Goal: Contribute content: Add original content to the website for others to see

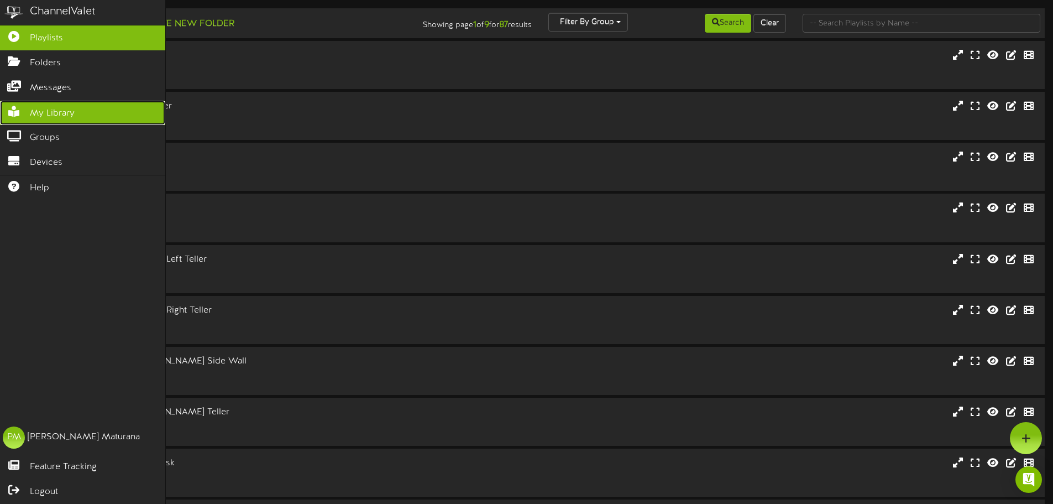
click at [37, 102] on link "My Library" at bounding box center [82, 113] width 165 height 25
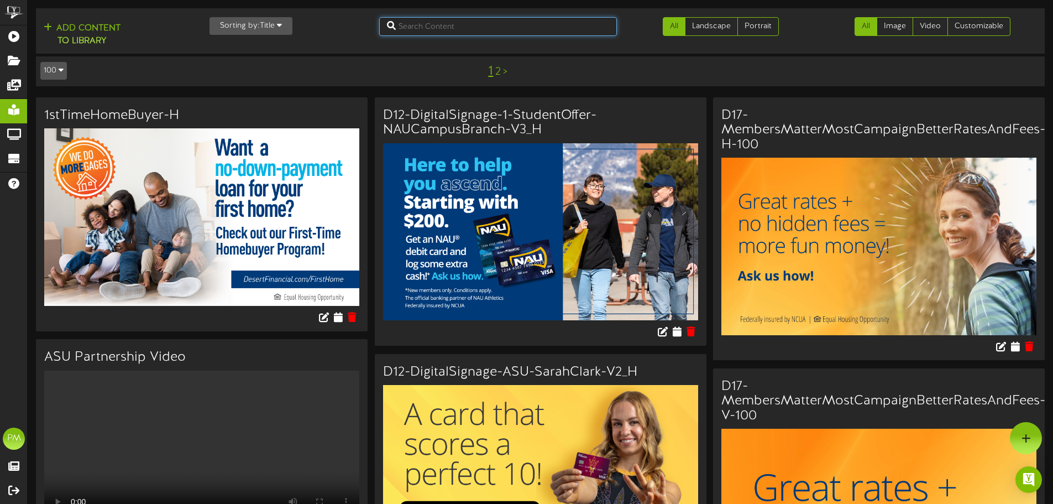
click at [524, 25] on input "text" at bounding box center [498, 26] width 238 height 19
type input "D5"
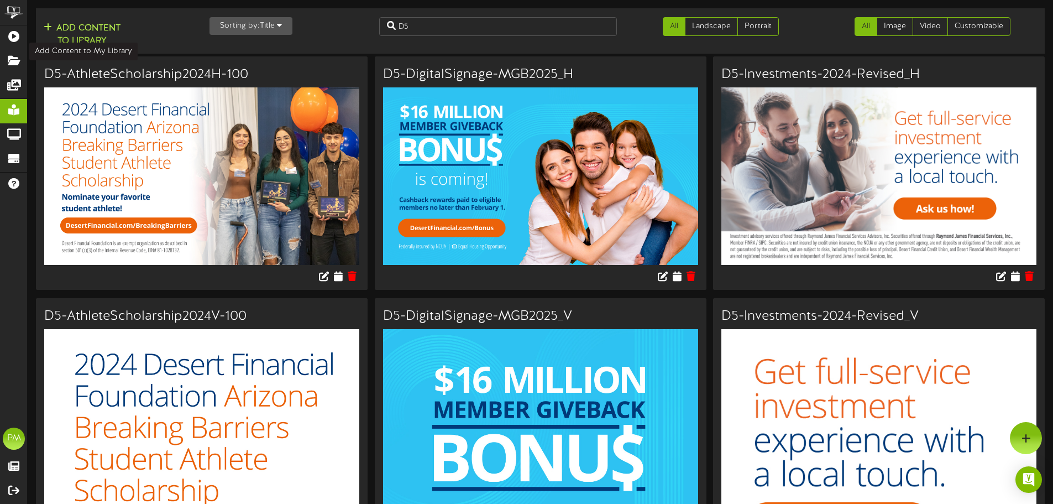
click at [74, 32] on button "Add Content to Library" at bounding box center [81, 35] width 83 height 27
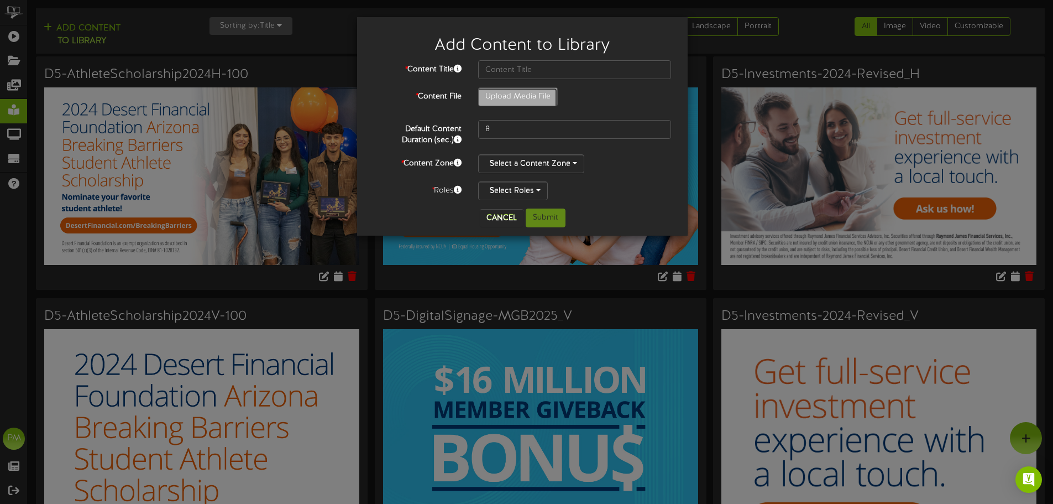
type input "**********"
type input "D5DigitalSignage_2025AZBreakingBarriersStudentAthleteScholarship-Horizontal"
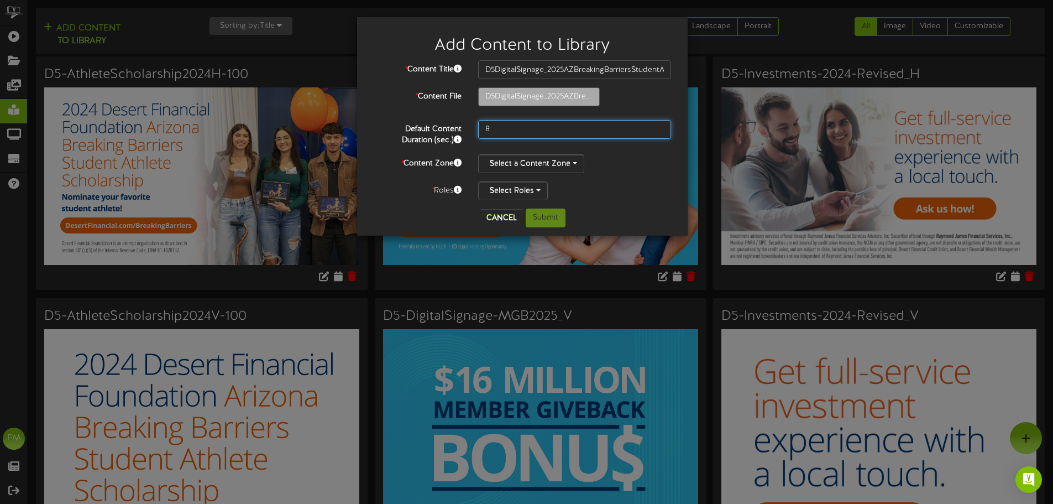
click at [520, 134] on input "8" at bounding box center [574, 129] width 193 height 19
drag, startPoint x: 516, startPoint y: 132, endPoint x: 459, endPoint y: 122, distance: 57.9
click at [459, 122] on div "Default Content Duration (sec.) 8" at bounding box center [523, 133] width 314 height 26
type input "10"
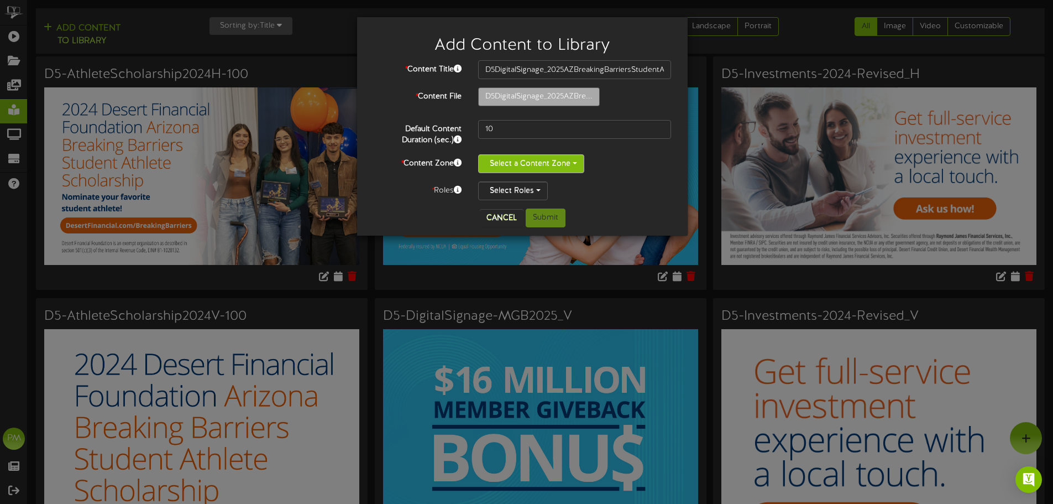
click at [554, 166] on button "Select a Content Zone" at bounding box center [531, 163] width 106 height 19
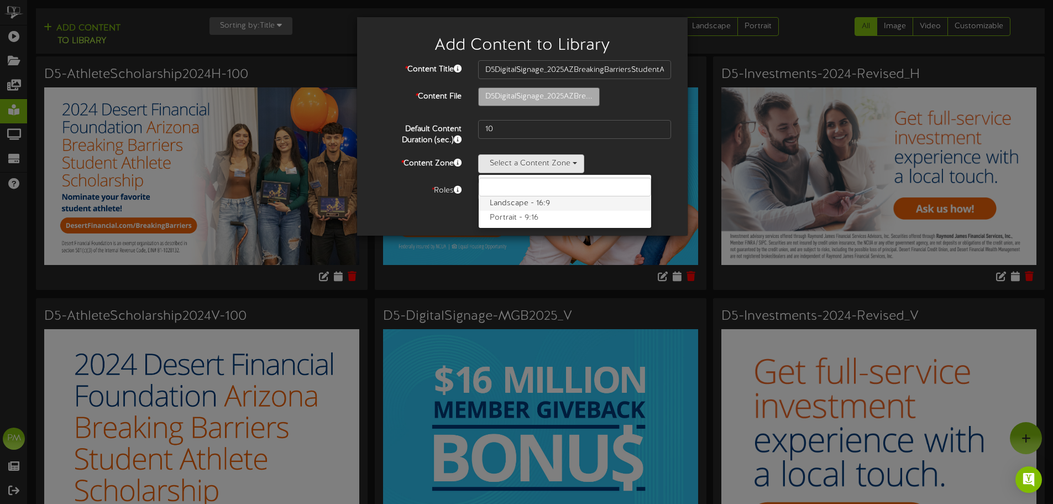
click at [545, 200] on label "Landscape - 16:9" at bounding box center [565, 203] width 173 height 14
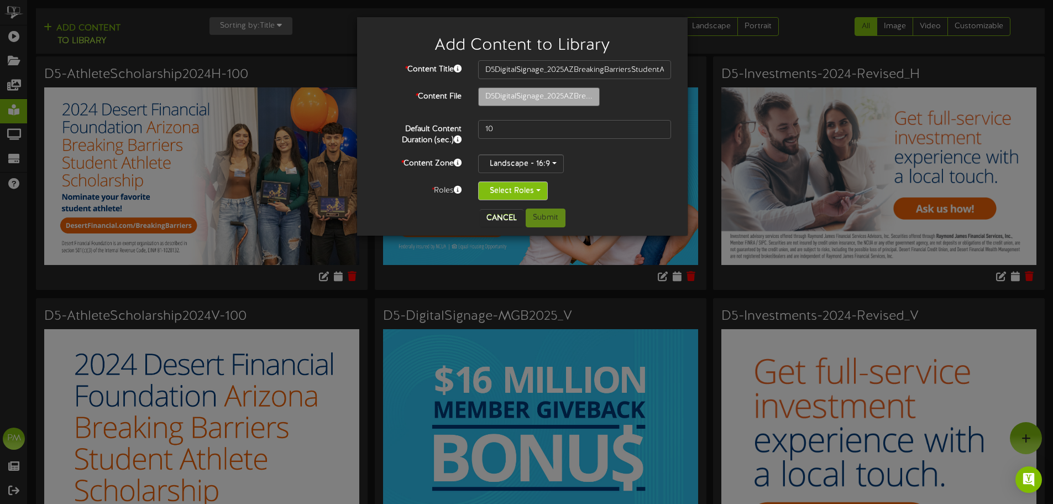
click at [535, 193] on button "Select Roles" at bounding box center [513, 190] width 70 height 19
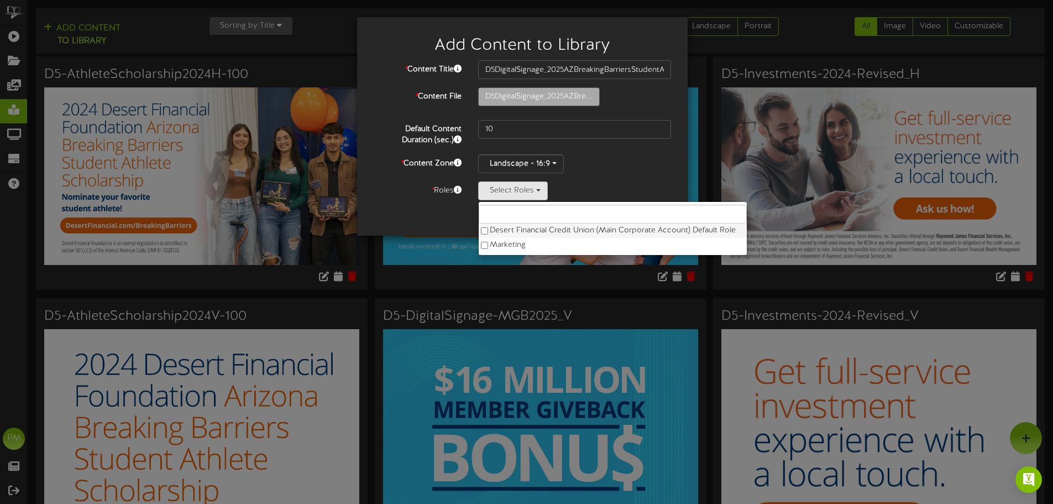
click at [532, 231] on label "Desert Financial Credit Union (Main Corporate Account) Default Role" at bounding box center [613, 230] width 268 height 14
click at [602, 160] on div "Landscape - 16:9 Landscape - 16:9 Portrait - 9:16" at bounding box center [574, 163] width 193 height 19
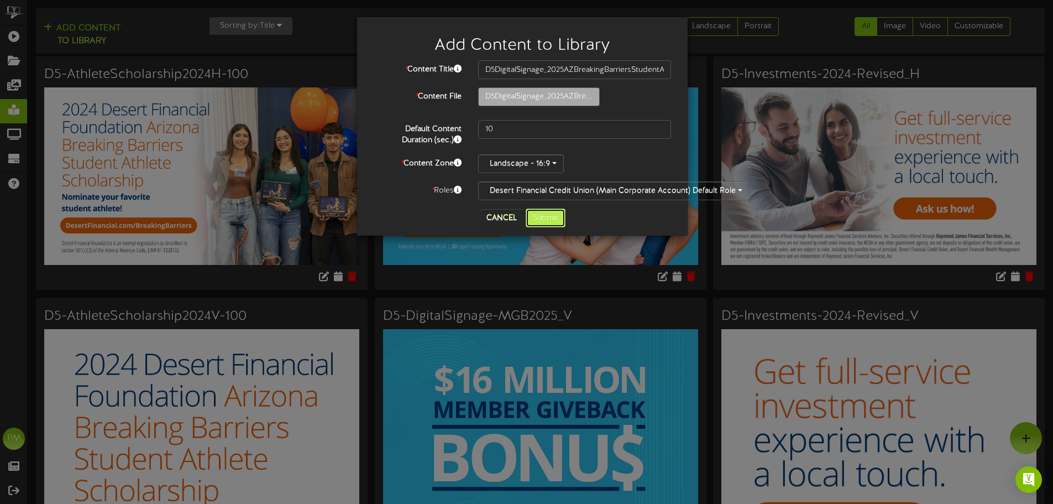
click at [532, 220] on button "Submit" at bounding box center [546, 217] width 40 height 19
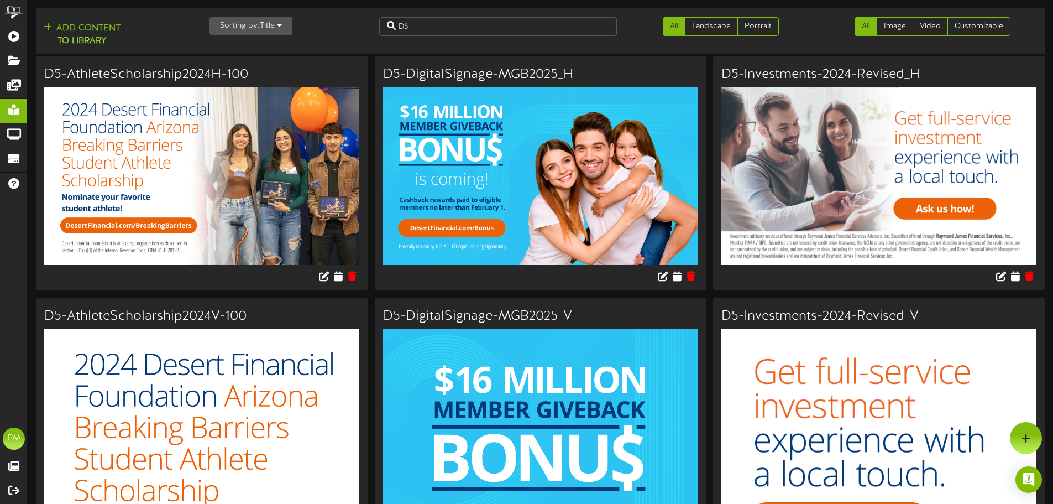
click at [88, 20] on div "Add Content to Library" at bounding box center [116, 33] width 169 height 32
click at [88, 30] on button "Add Content to Library" at bounding box center [81, 35] width 83 height 27
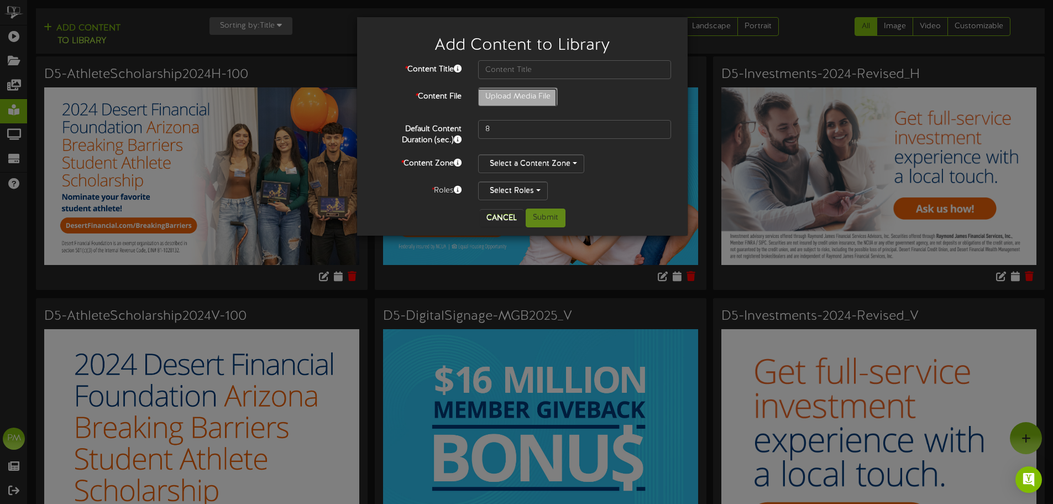
type input "**********"
type input "D5DigitalSignage_AZBreakingBarriersStudentAthleteScholarship-Vertical"
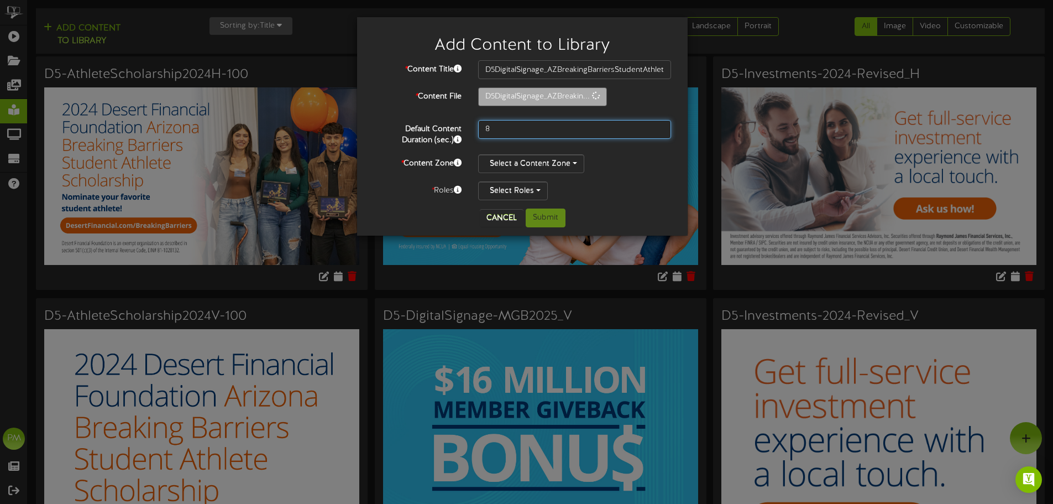
click at [503, 127] on input "8" at bounding box center [574, 129] width 193 height 19
type input "10"
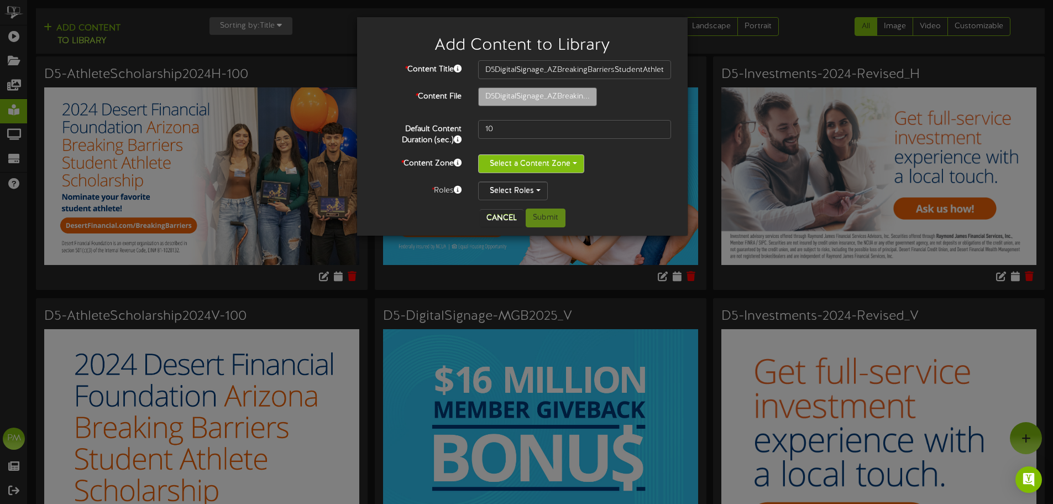
click at [537, 163] on button "Select a Content Zone" at bounding box center [531, 163] width 106 height 19
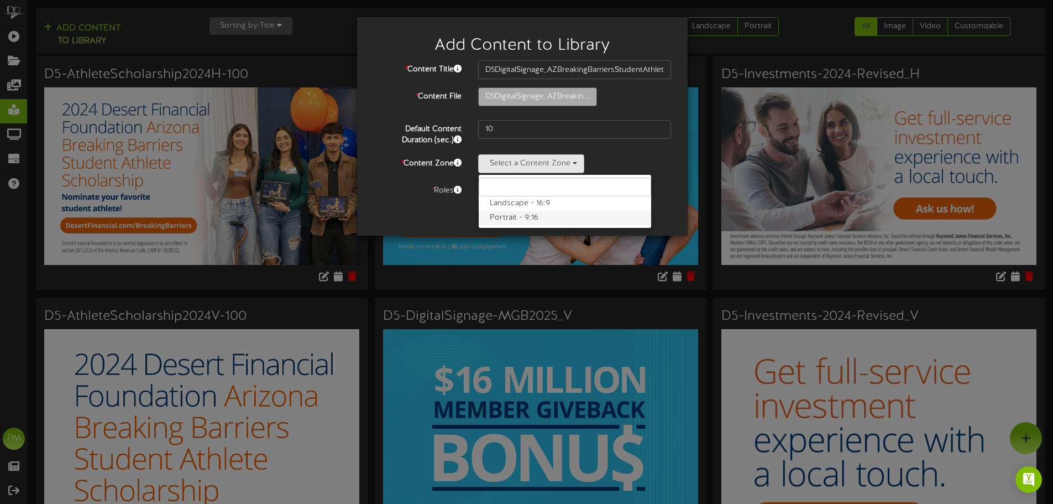
click at [527, 217] on label "Portrait - 9:16" at bounding box center [565, 218] width 173 height 14
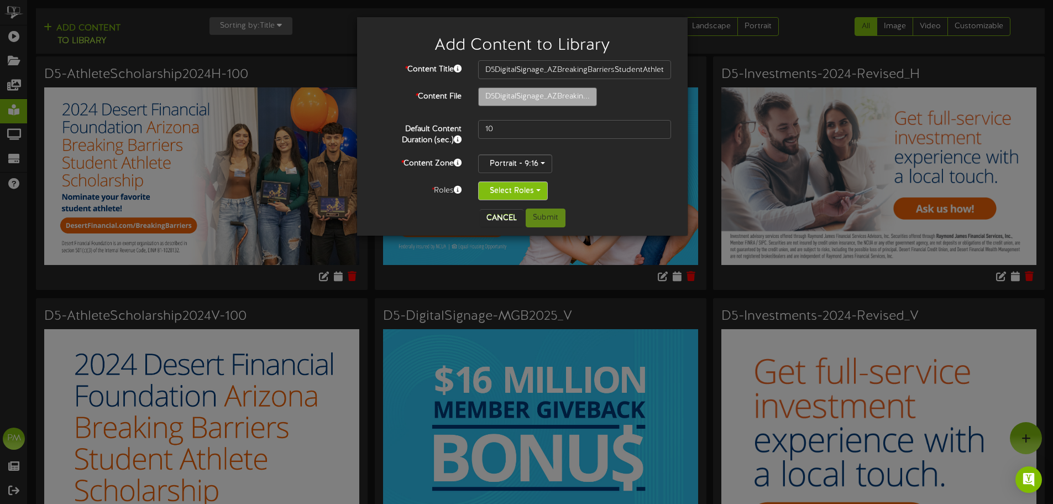
click at [532, 185] on button "Select Roles" at bounding box center [513, 190] width 70 height 19
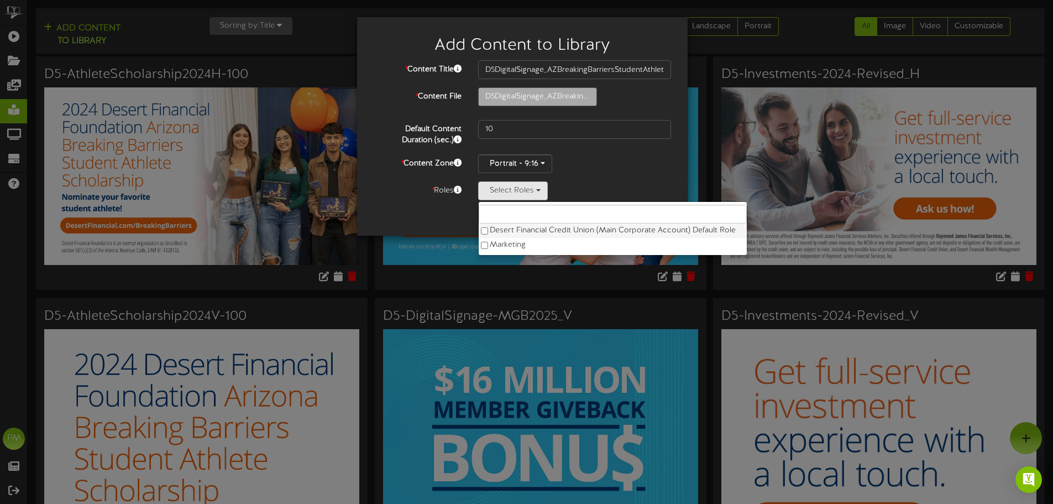
click at [527, 234] on label "Desert Financial Credit Union (Main Corporate Account) Default Role" at bounding box center [613, 230] width 268 height 14
click at [648, 155] on div "Portrait - 9:16 Landscape - 16:9 Portrait - 9:16" at bounding box center [574, 163] width 193 height 19
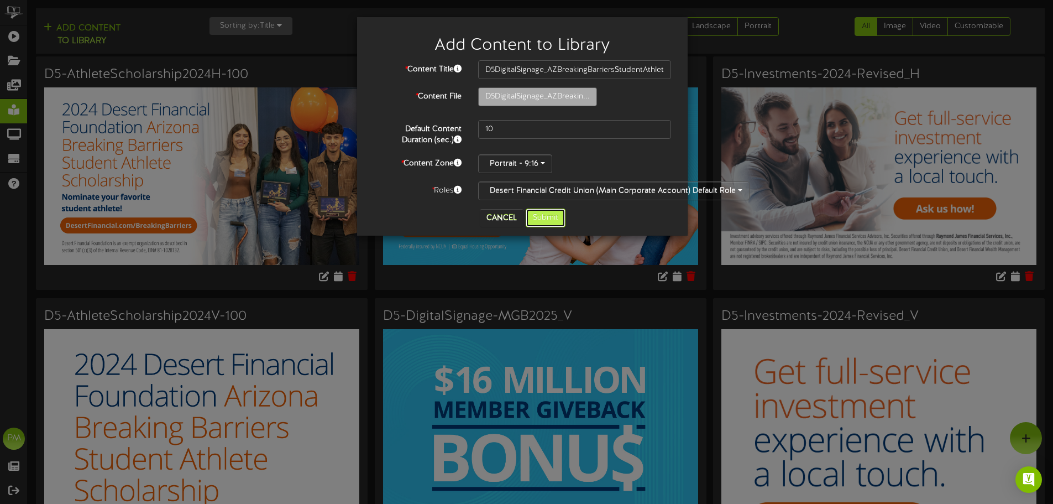
click at [556, 221] on button "Submit" at bounding box center [546, 217] width 40 height 19
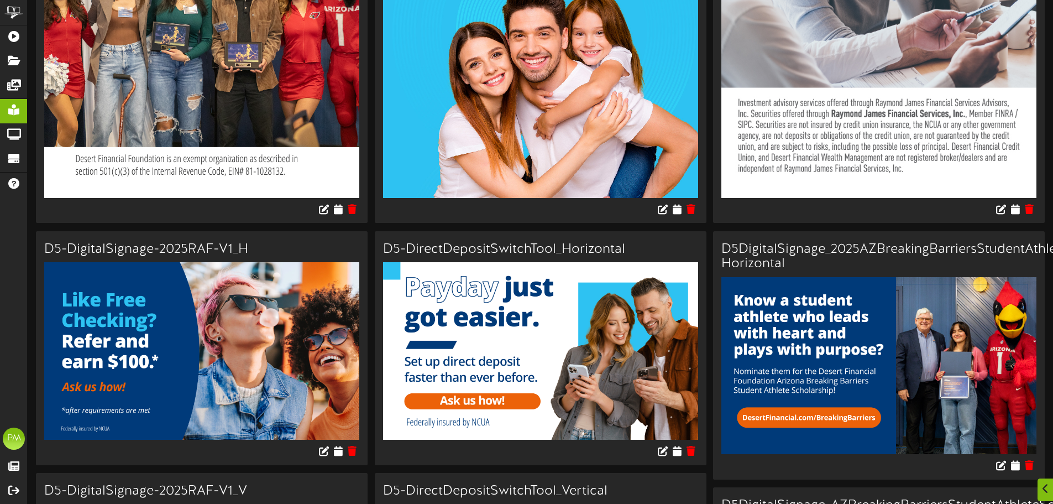
scroll to position [885, 0]
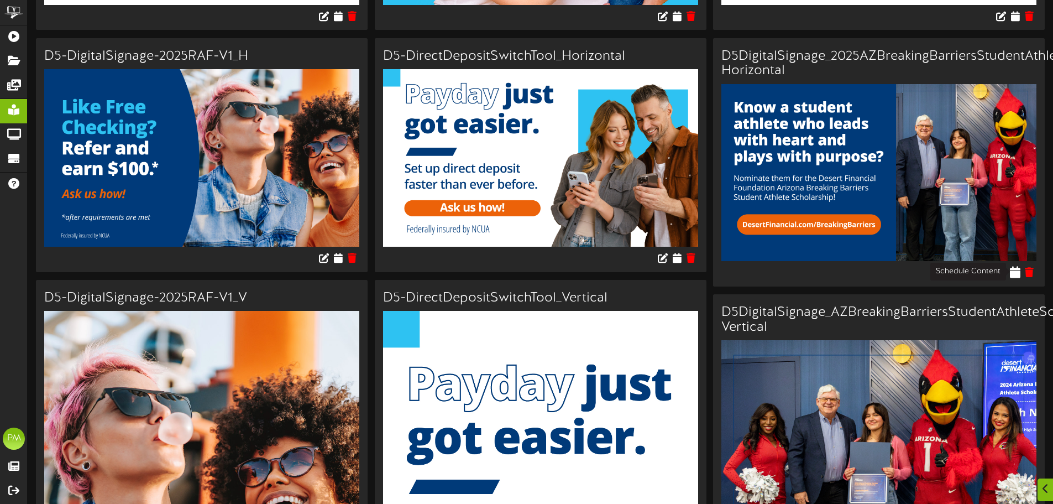
click at [1016, 269] on icon at bounding box center [1015, 272] width 11 height 12
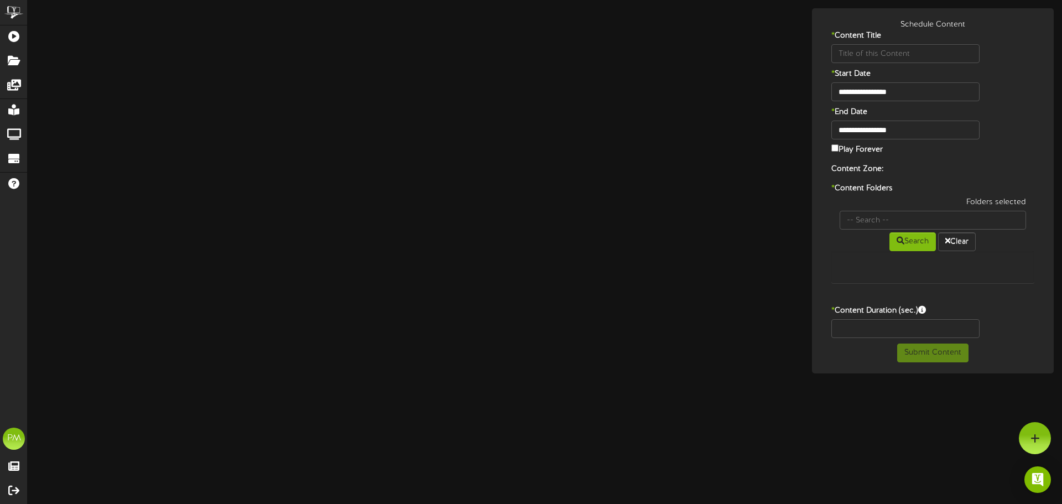
type input "D5DigitalSignage_2025AZBreakingBarriersStudentAthleteScholarship-Horizontal"
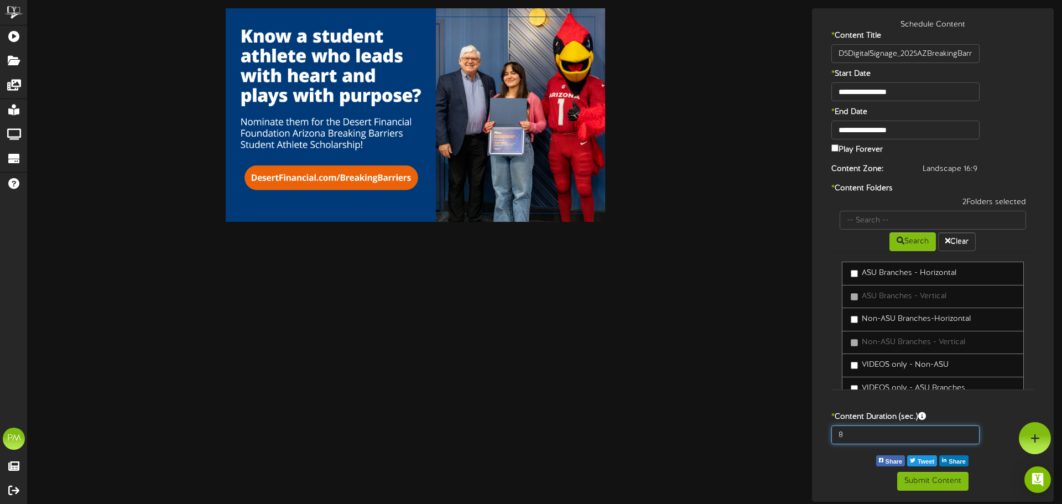
click at [859, 435] on input "8" at bounding box center [905, 434] width 148 height 19
type input "10"
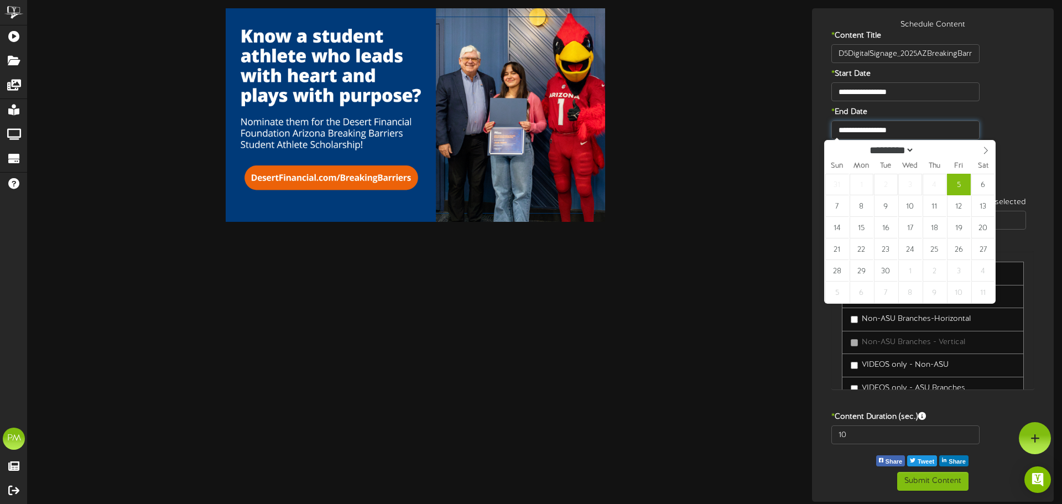
click at [911, 133] on input "**********" at bounding box center [905, 130] width 148 height 19
click at [984, 152] on icon at bounding box center [986, 151] width 8 height 8
select select "**"
click at [984, 152] on icon at bounding box center [986, 151] width 8 height 8
type input "**********"
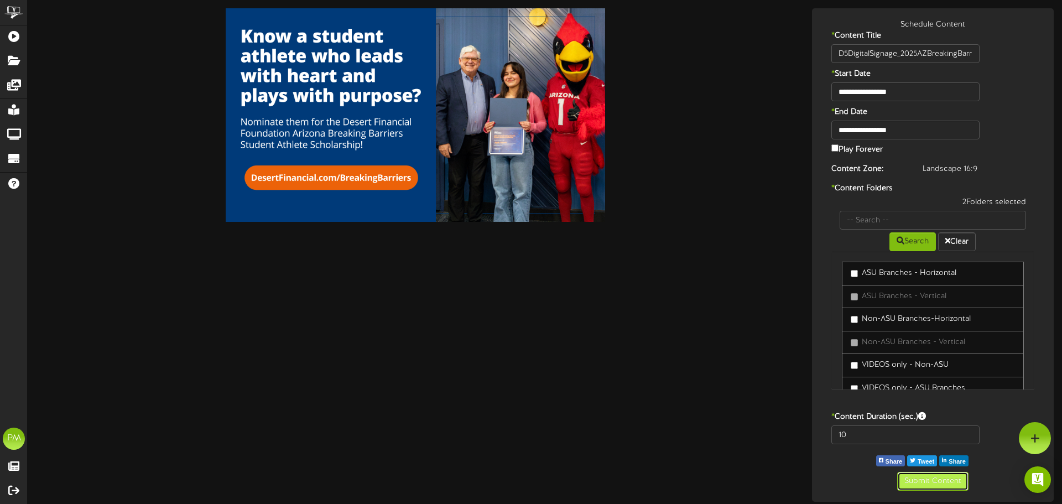
click at [909, 483] on button "Submit Content" at bounding box center [932, 481] width 71 height 19
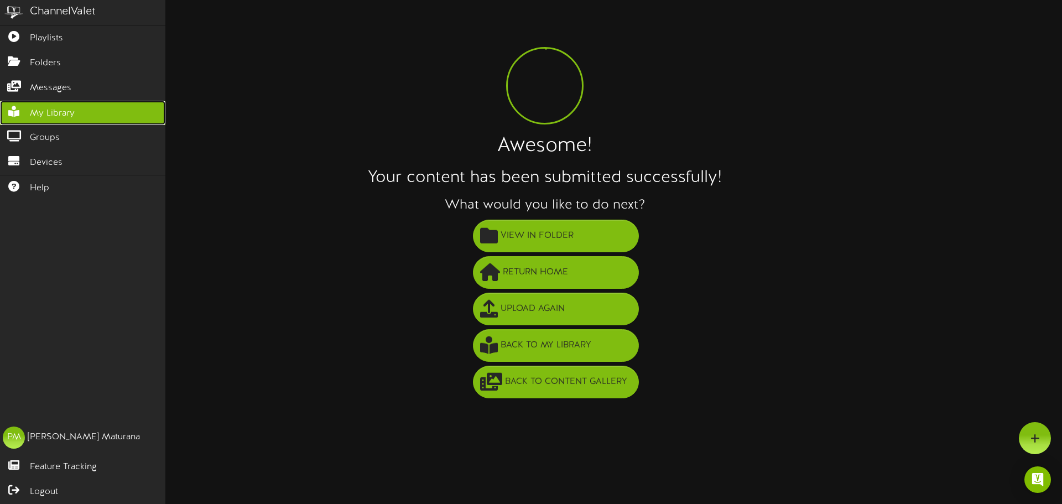
click at [63, 107] on span "My Library" at bounding box center [52, 113] width 45 height 13
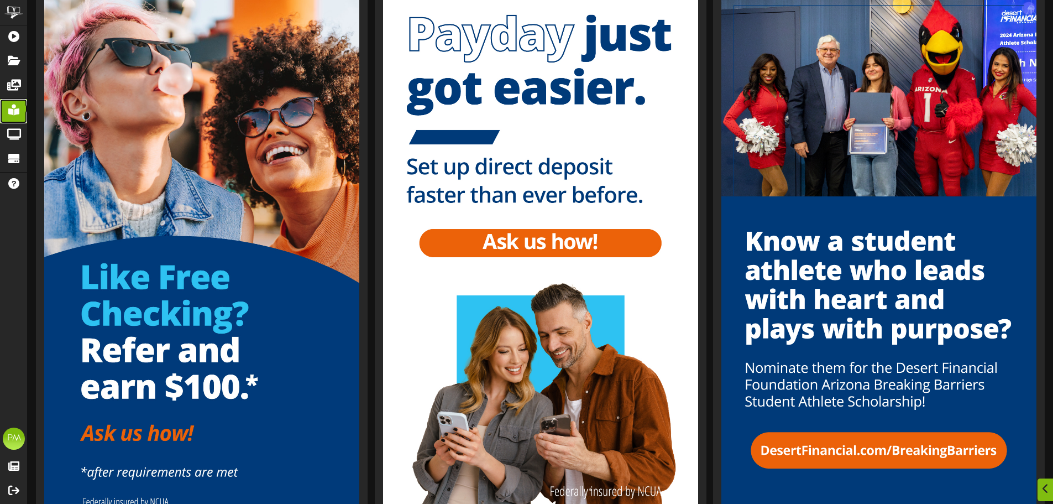
scroll to position [1311, 0]
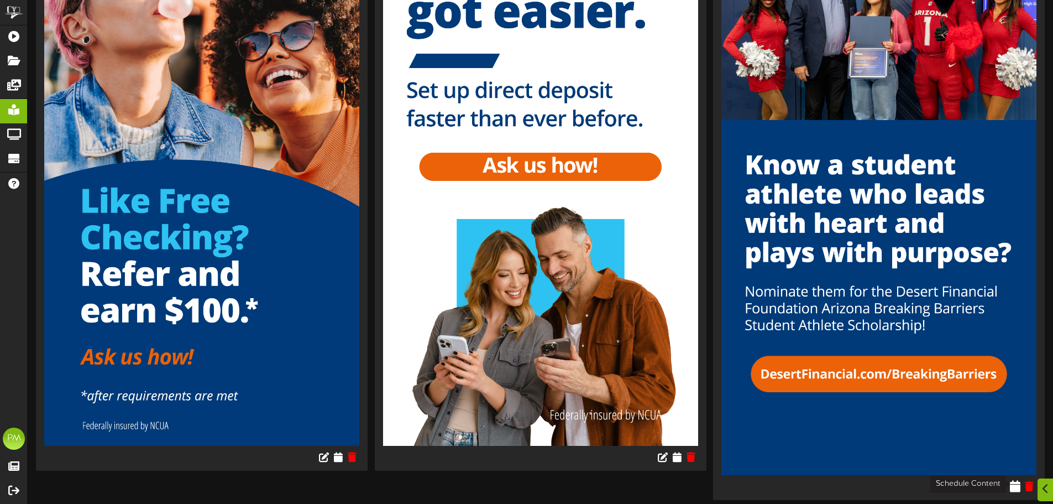
click at [1017, 487] on icon at bounding box center [1015, 485] width 11 height 12
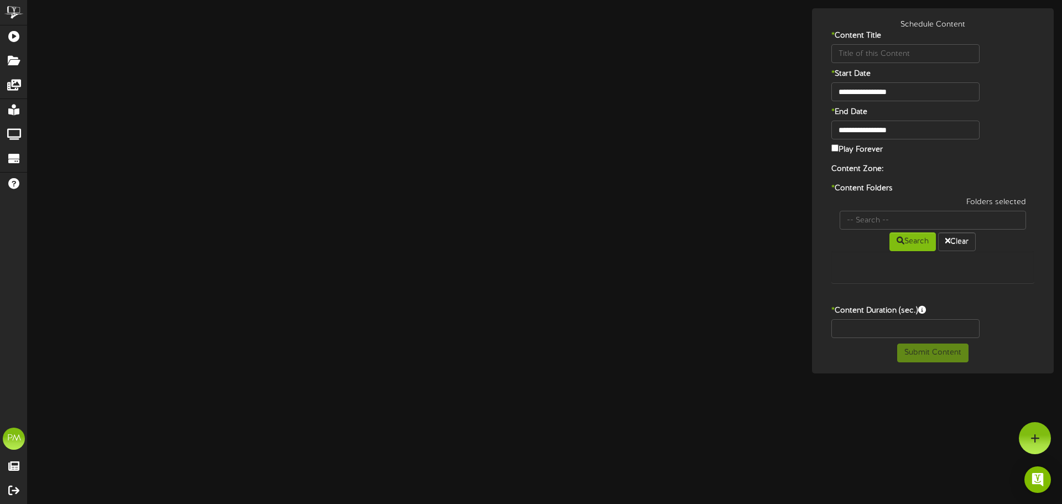
type input "D5DigitalSignage_AZBreakingBarriersStudentAthleteScholarship-Vertical"
type input "8"
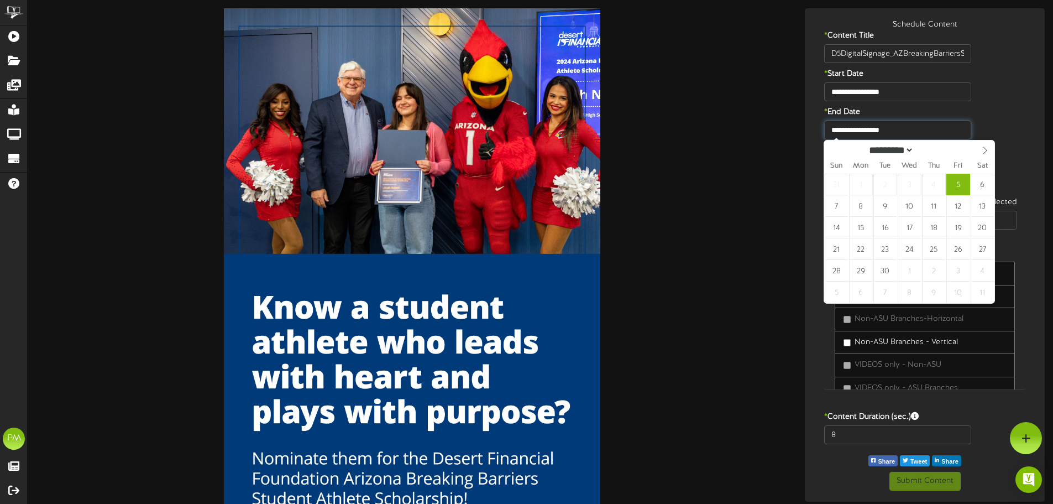
click at [895, 126] on input "**********" at bounding box center [897, 130] width 147 height 19
click at [985, 147] on span at bounding box center [985, 149] width 19 height 19
select select "**"
click at [985, 147] on span at bounding box center [985, 149] width 19 height 19
type input "**********"
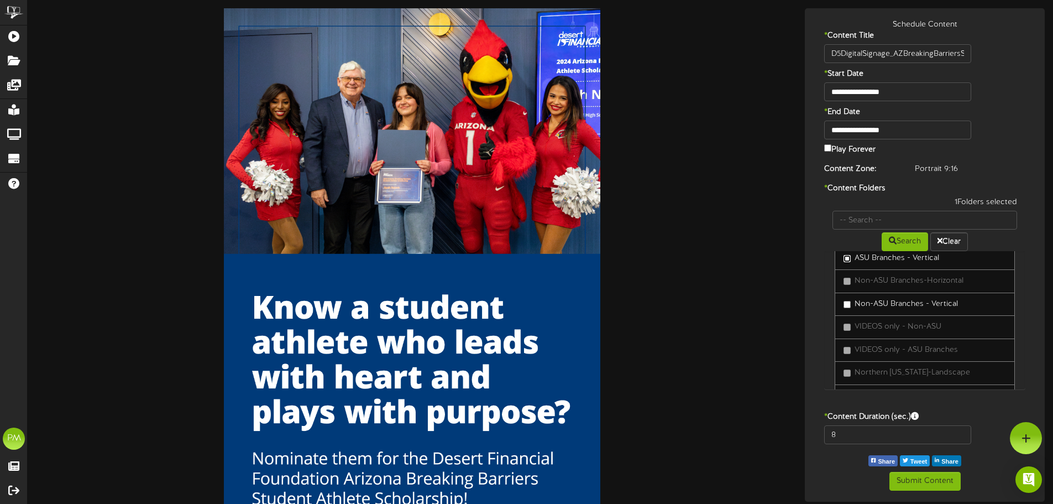
scroll to position [55, 0]
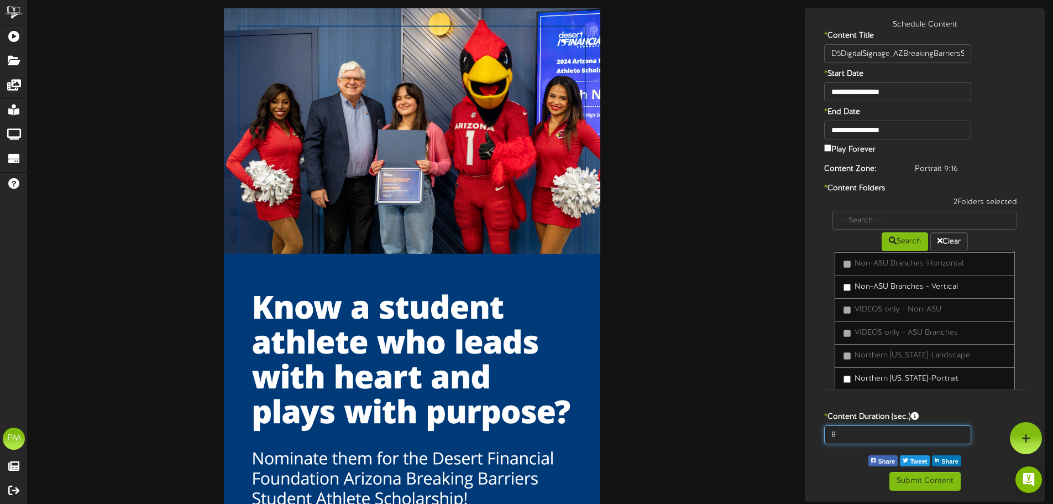
click at [839, 438] on input "8" at bounding box center [897, 434] width 147 height 19
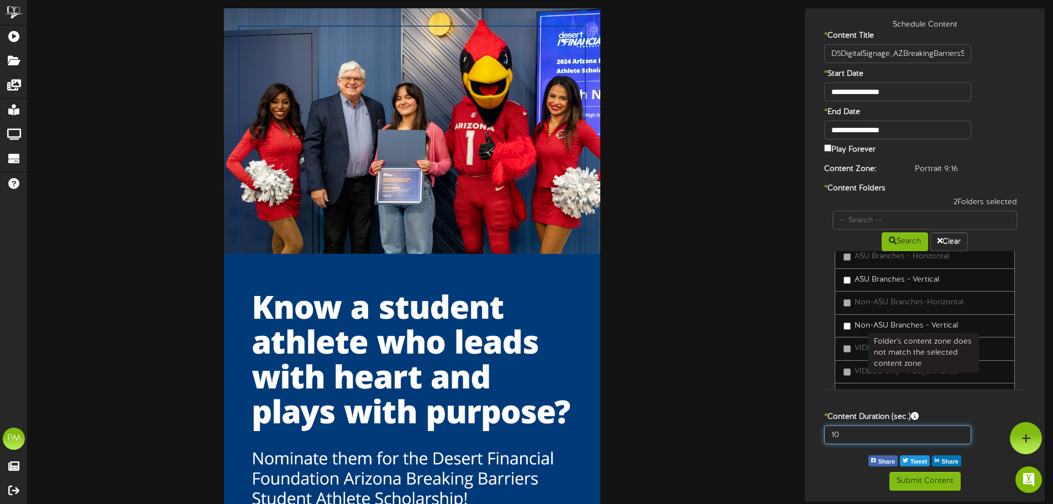
scroll to position [0, 0]
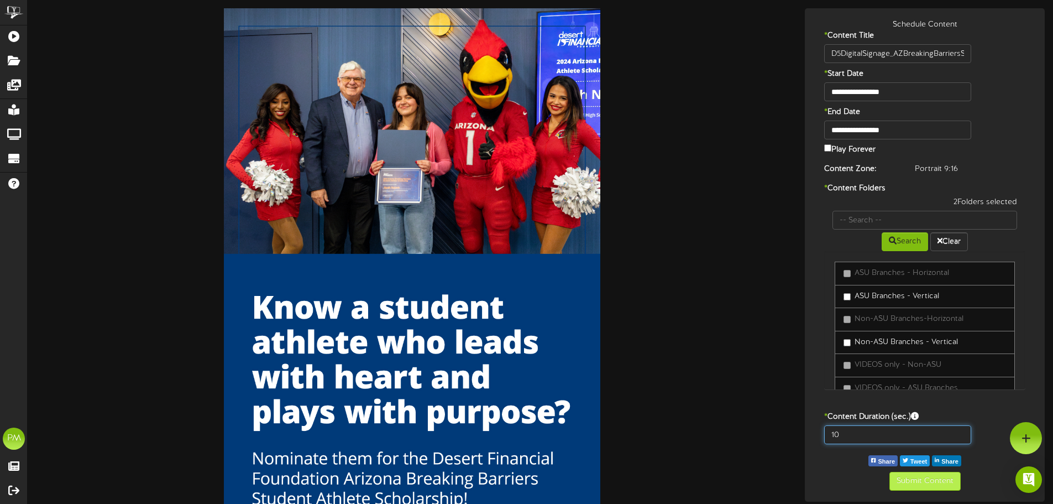
type input "10"
click at [918, 478] on button "Submit Content" at bounding box center [925, 481] width 71 height 19
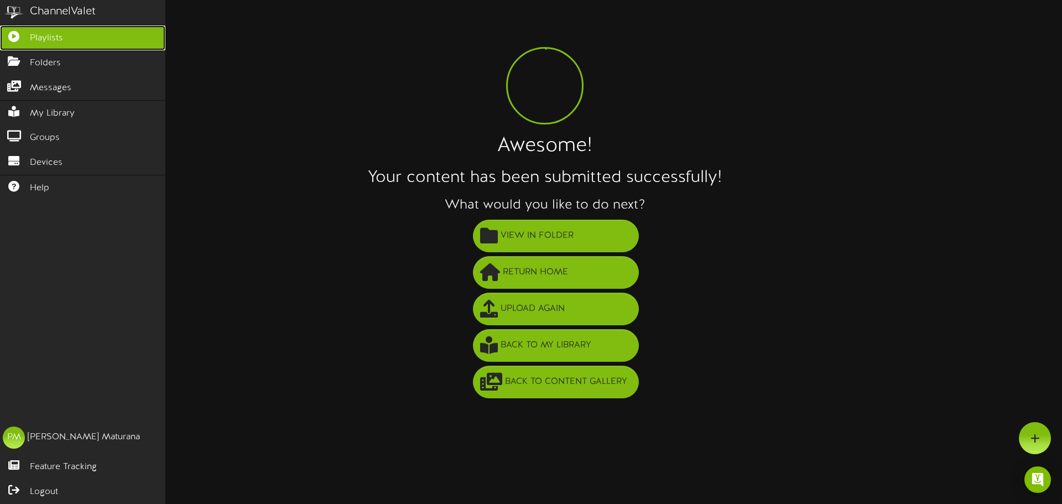
click at [36, 38] on span "Playlists" at bounding box center [46, 38] width 33 height 13
